Goal: Task Accomplishment & Management: Manage account settings

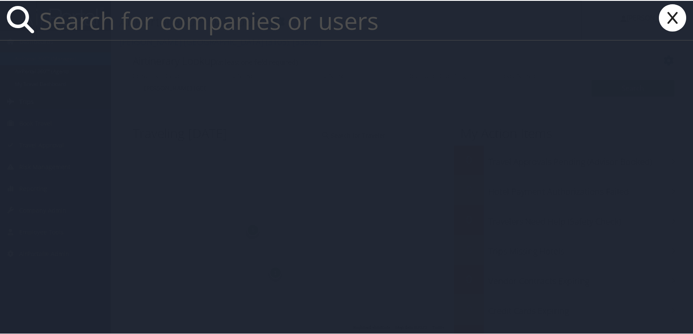
paste input "[EMAIL_ADDRESS][DOMAIN_NAME]"
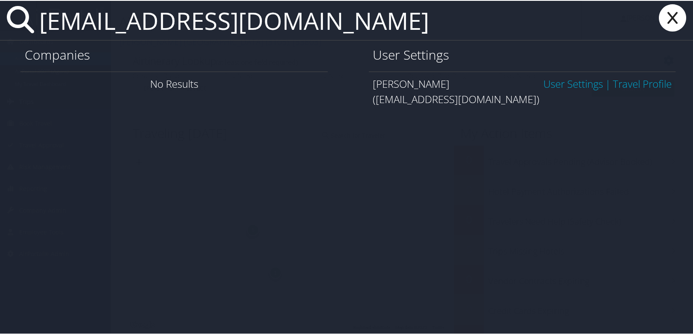
type input "dachen@crocs.com"
click at [568, 86] on link "User Settings" at bounding box center [573, 83] width 60 height 14
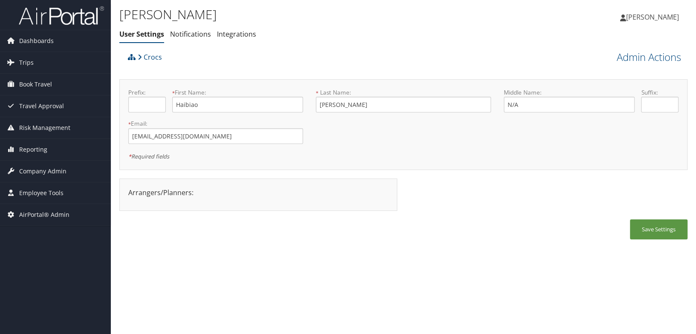
click at [418, 255] on div "[PERSON_NAME] User Settings Notifications Integrations User Settings Notificati…" at bounding box center [403, 167] width 585 height 334
click at [373, 304] on div "Haibiao Chen User Settings Notifications Integrations User Settings Notificatio…" at bounding box center [403, 167] width 585 height 334
click at [277, 303] on div "Haibiao Chen User Settings Notifications Integrations User Settings Notificatio…" at bounding box center [403, 167] width 585 height 334
click at [350, 259] on div "Haibiao Chen User Settings Notifications Integrations User Settings Notificatio…" at bounding box center [403, 167] width 585 height 334
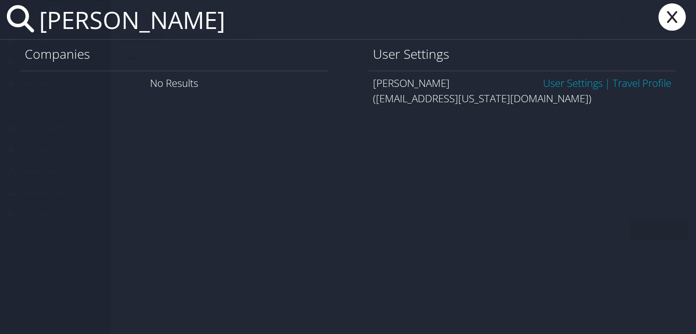
type input "ivana vladisavljevi"
click at [559, 84] on link "User Settings" at bounding box center [573, 83] width 60 height 14
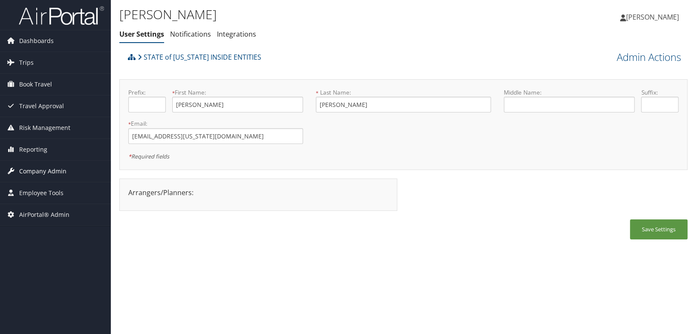
click at [49, 169] on span "Company Admin" at bounding box center [42, 171] width 47 height 21
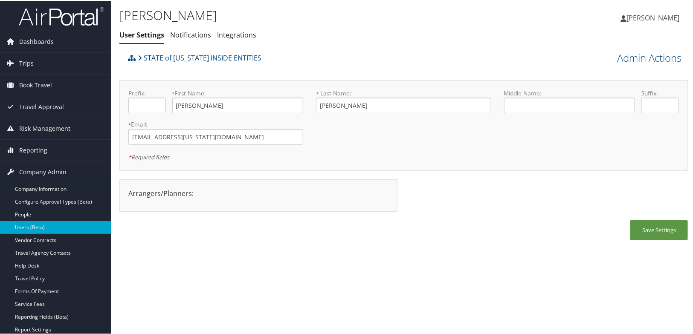
click at [41, 230] on link "Users (Beta)" at bounding box center [55, 226] width 111 height 13
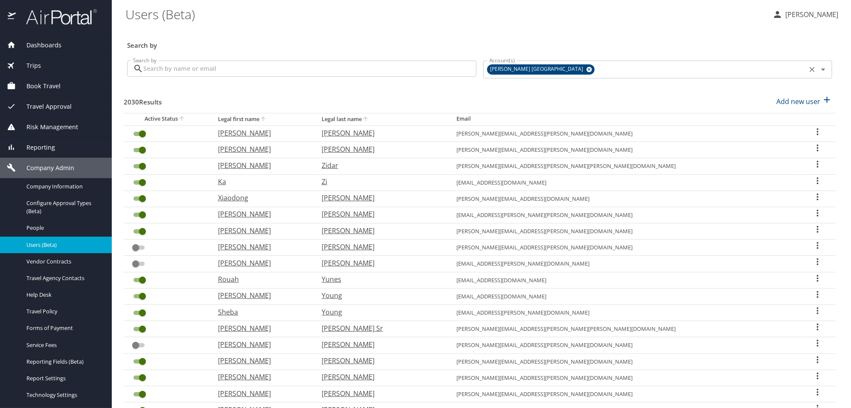
click at [586, 71] on icon at bounding box center [589, 70] width 6 height 6
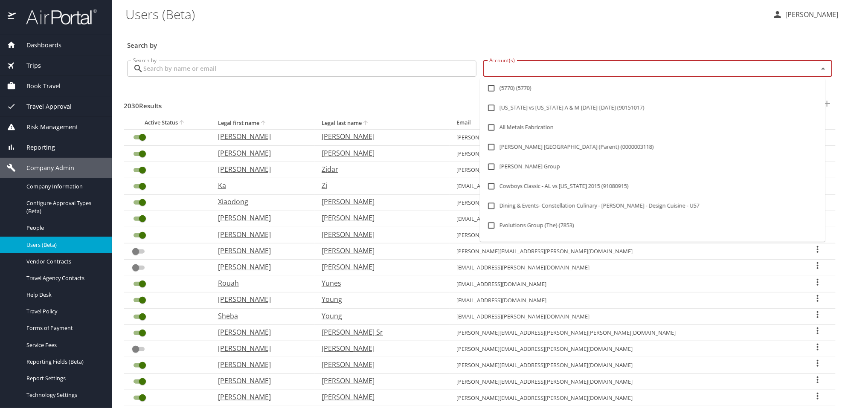
click at [522, 69] on input "Account(s)" at bounding box center [645, 68] width 319 height 11
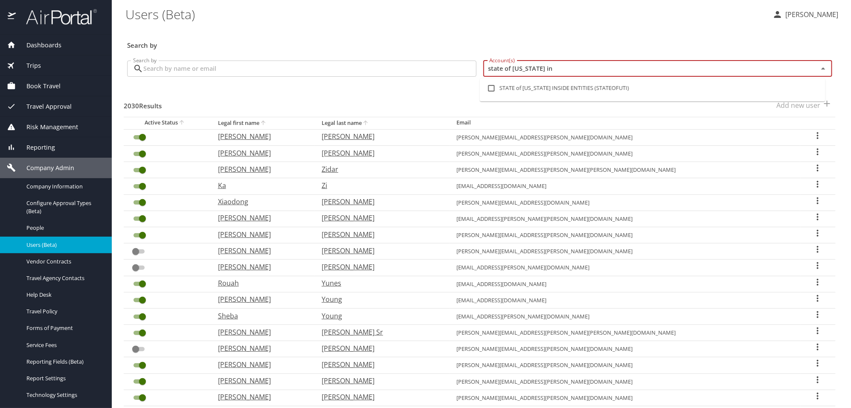
type input "state of utah ins"
click at [534, 91] on li "STATE of UTAH INSIDE ENTITIES (STATEOFUTI)" at bounding box center [652, 88] width 345 height 20
checkbox input "true"
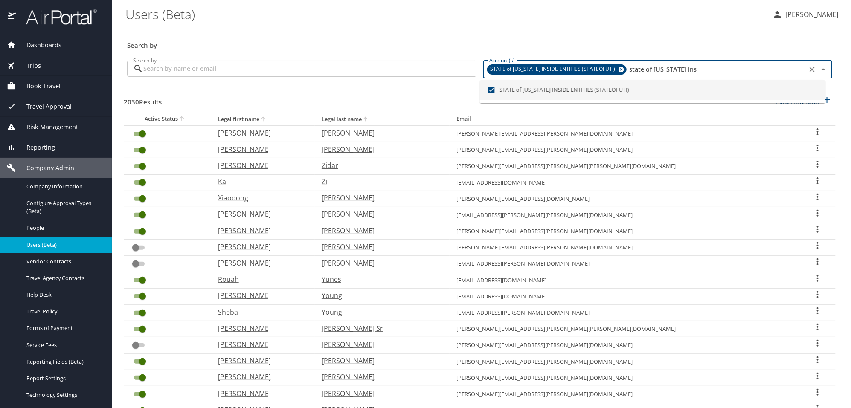
checkbox input "false"
checkbox input "true"
checkbox input "false"
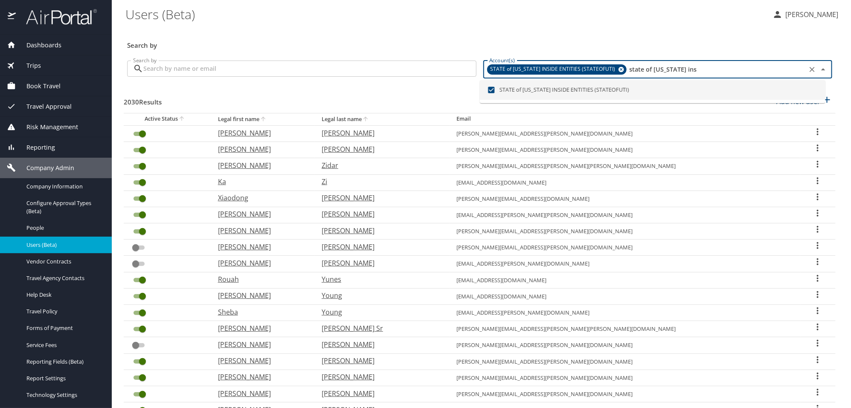
checkbox input "true"
type input "state of utah ins"
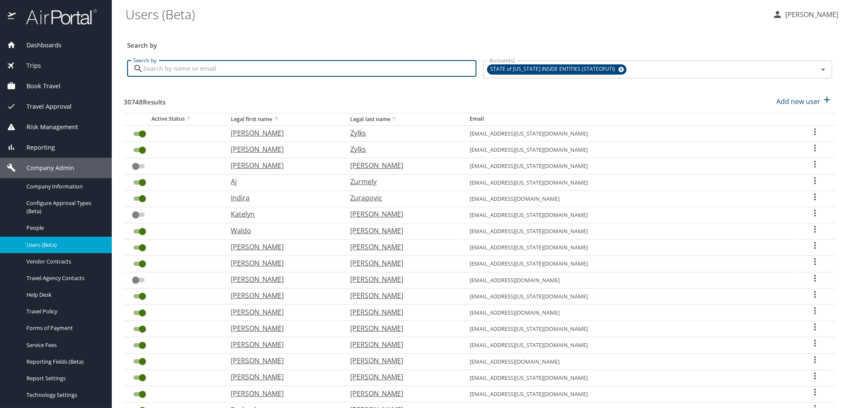
click at [223, 72] on input "Search by" at bounding box center [309, 69] width 333 height 16
paste input "D83S28"
drag, startPoint x: 184, startPoint y: 69, endPoint x: 138, endPoint y: 73, distance: 46.2
click at [138, 73] on div "D83S28 Search by" at bounding box center [301, 69] width 349 height 16
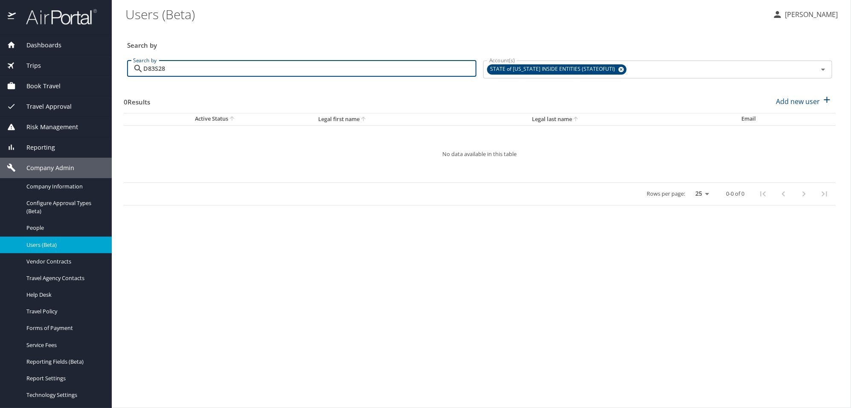
type input "i"
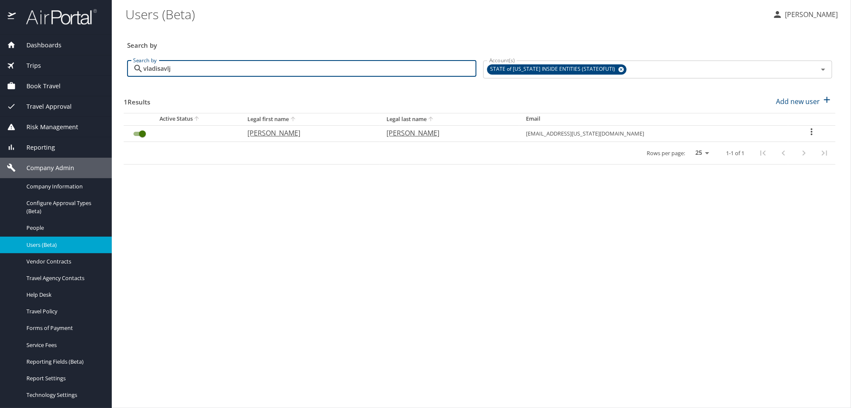
type input "vladisavlj"
click at [806, 133] on icon "User Search Table" at bounding box center [811, 132] width 10 height 10
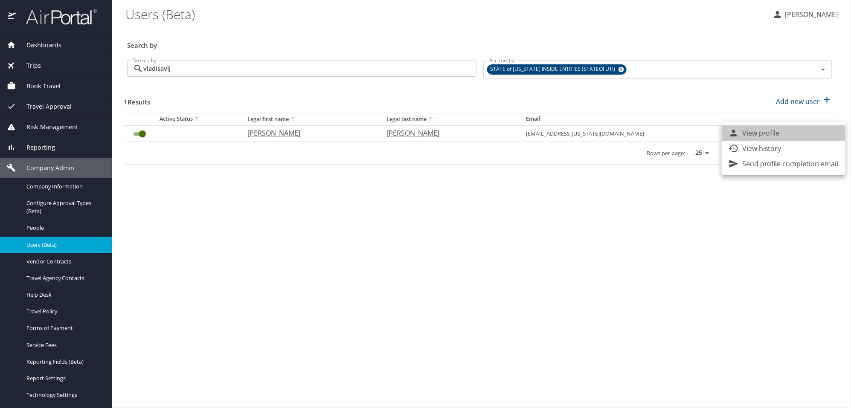
click at [765, 135] on p "View profile" at bounding box center [761, 133] width 38 height 10
select select "US"
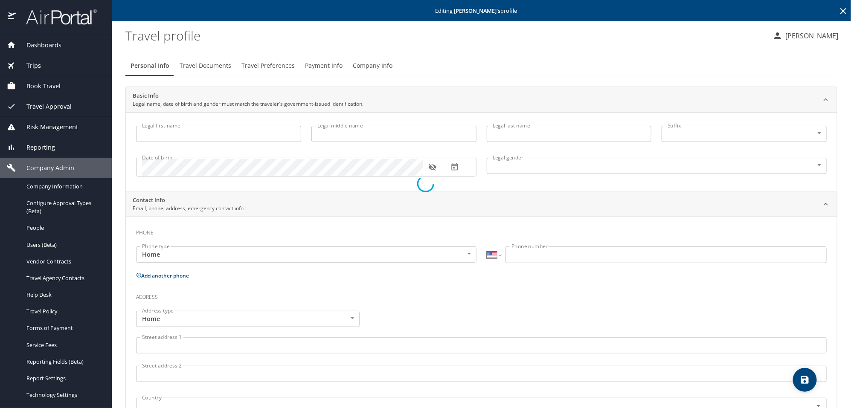
type input "[PERSON_NAME]"
type input "Female"
select select "US"
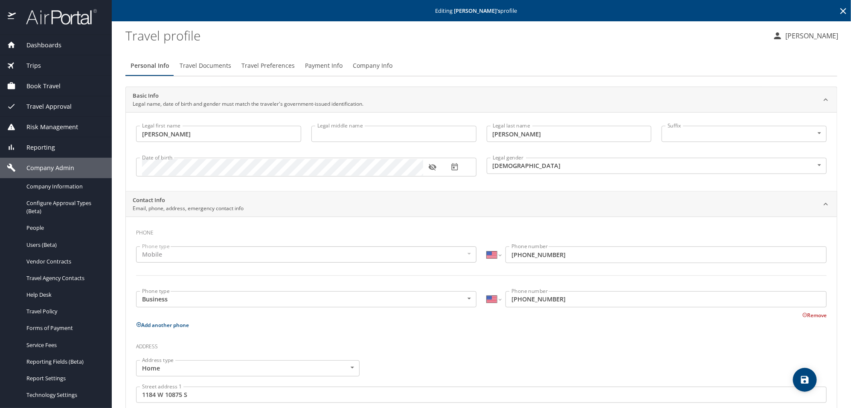
click at [362, 65] on span "Company Info" at bounding box center [373, 66] width 40 height 11
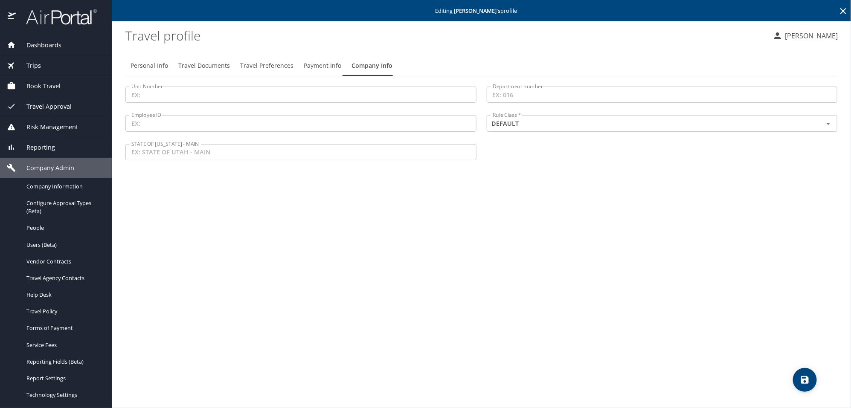
click at [496, 260] on div "Personal Info Travel Documents Travel Preferences Payment Info Company Info Uni…" at bounding box center [481, 228] width 712 height 359
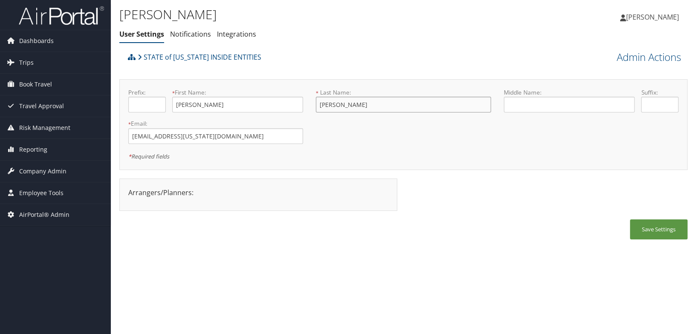
drag, startPoint x: 357, startPoint y: 106, endPoint x: 316, endPoint y: 105, distance: 41.4
click at [316, 105] on input "[PERSON_NAME]" at bounding box center [403, 105] width 175 height 16
click at [320, 220] on div "Save Settings" at bounding box center [403, 234] width 568 height 29
